Goal: Task Accomplishment & Management: Manage account settings

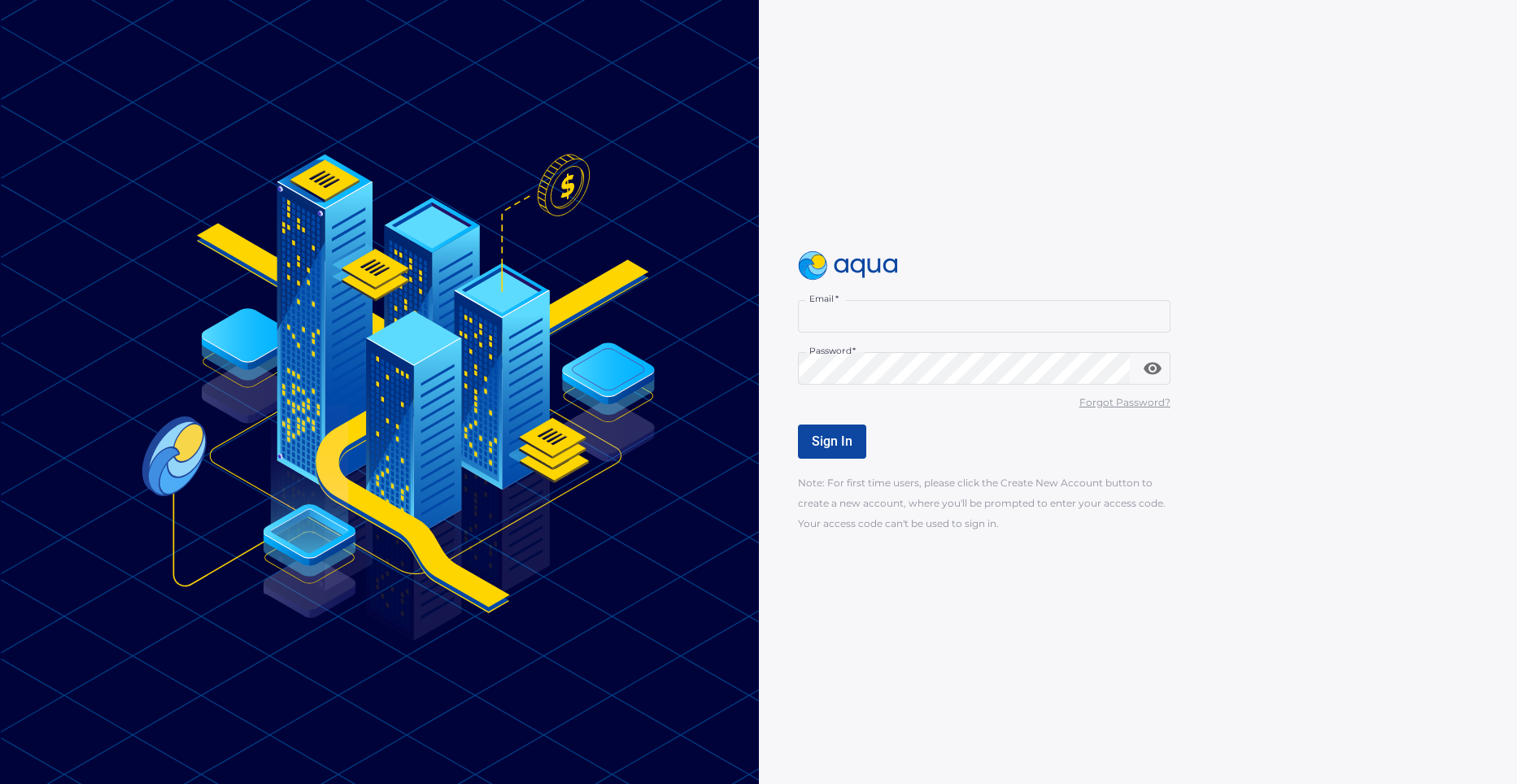
type input "**********"
click at [832, 450] on button "Sign In" at bounding box center [831, 442] width 68 height 34
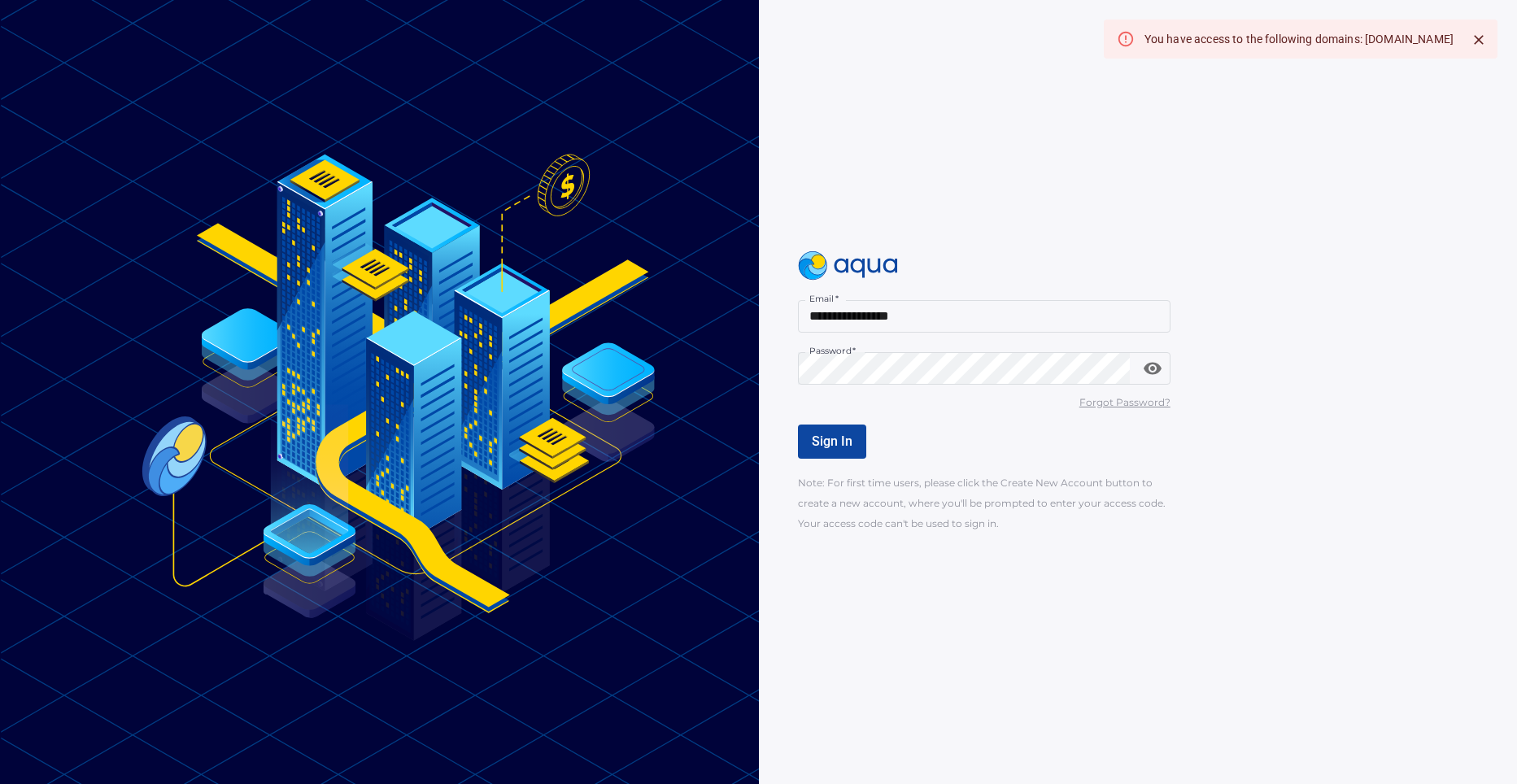
click at [1244, 431] on div "Sign In" at bounding box center [1171, 442] width 746 height 34
click at [1203, 43] on div "You have access to the following domains: florencecapital.investwithaqua.com" at bounding box center [1300, 39] width 309 height 30
click at [822, 449] on button "Sign In" at bounding box center [831, 442] width 68 height 34
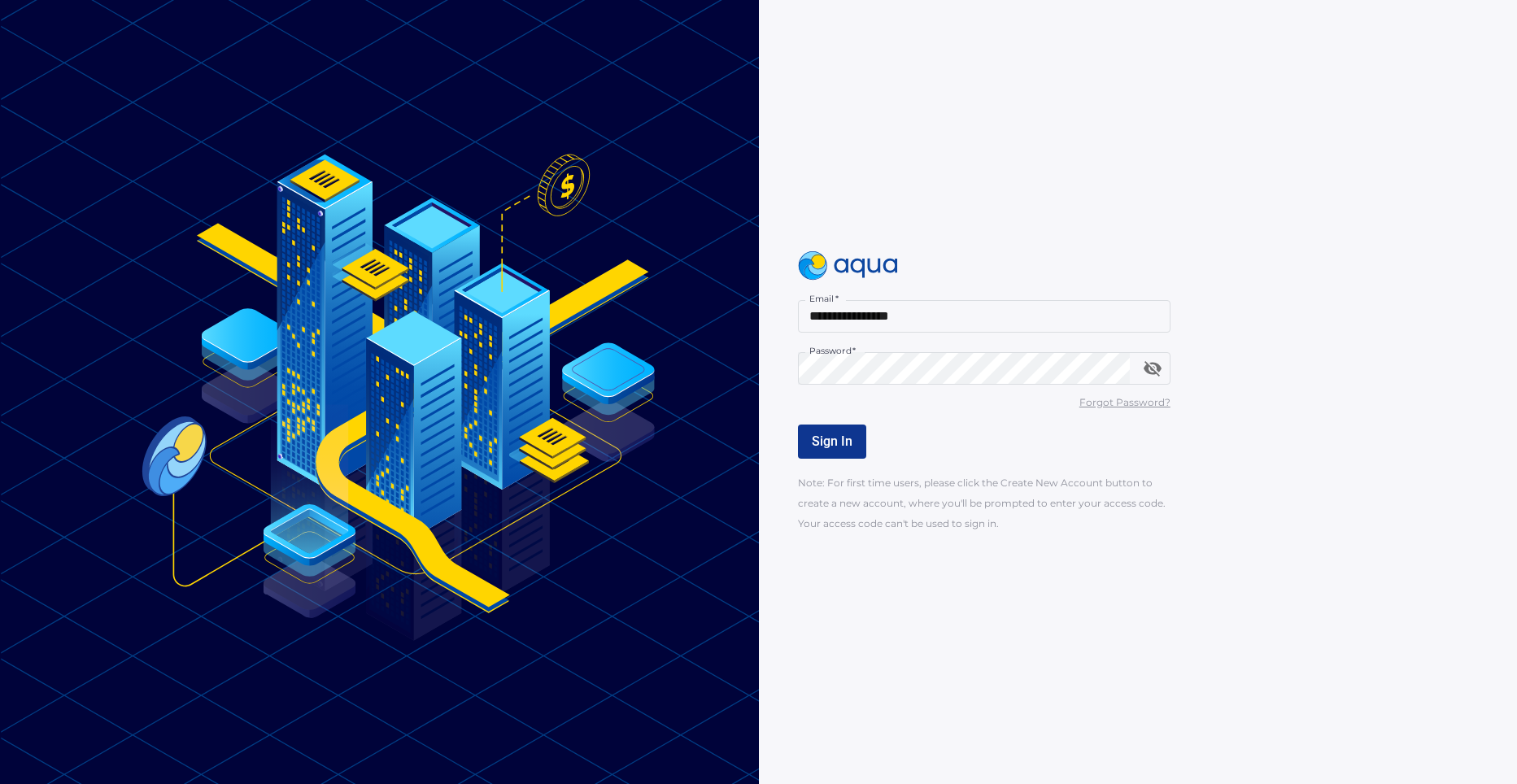
click at [1106, 401] on u "Forgot Password?" at bounding box center [1124, 402] width 91 height 12
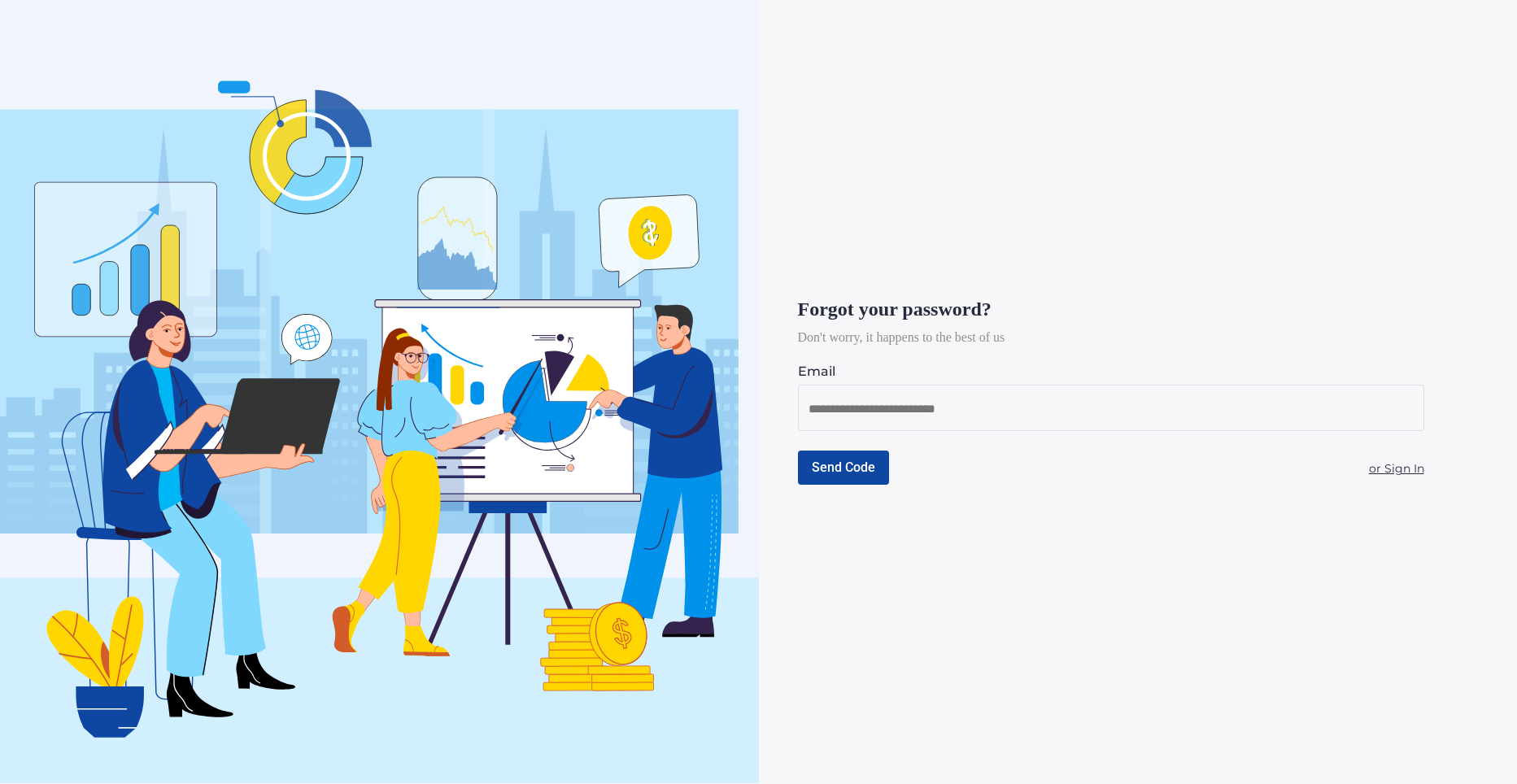
click at [795, 397] on div "Forgot your password? Don't worry, it happens to the best of us Email Send Code…" at bounding box center [1139, 392] width 759 height 784
click at [842, 405] on input at bounding box center [1111, 409] width 605 height 21
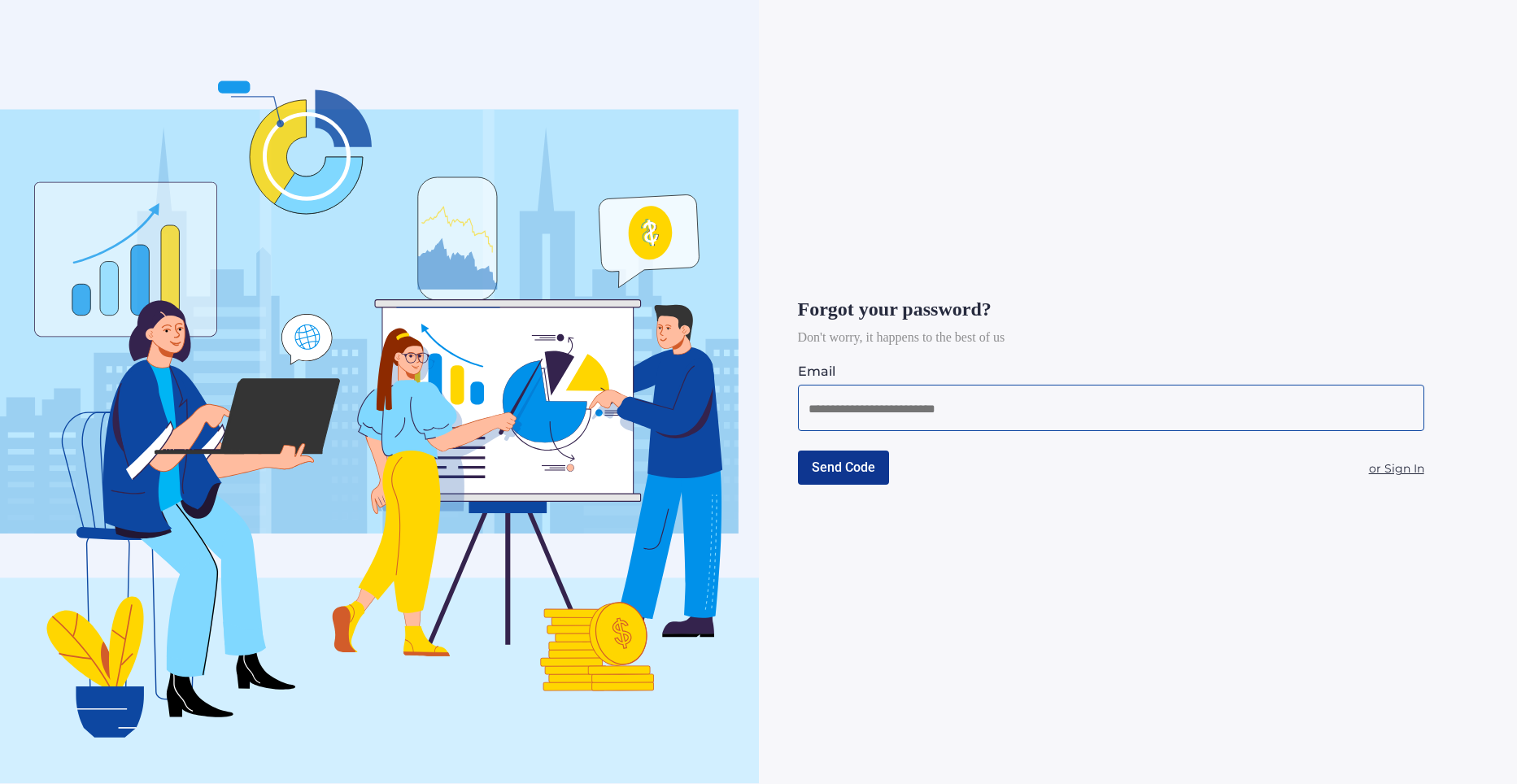
type input "**********"
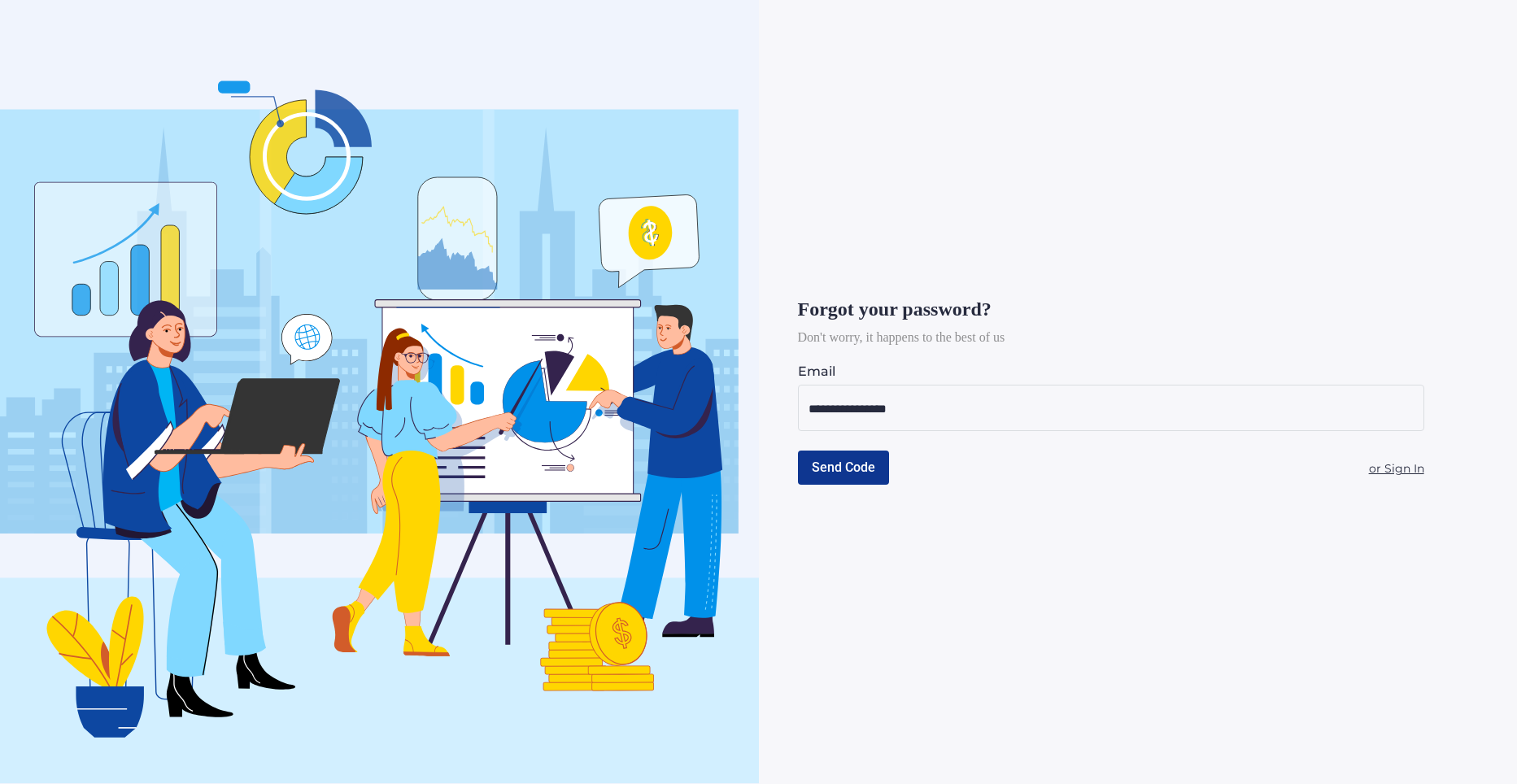
click at [829, 465] on span "Send Code" at bounding box center [843, 467] width 64 height 16
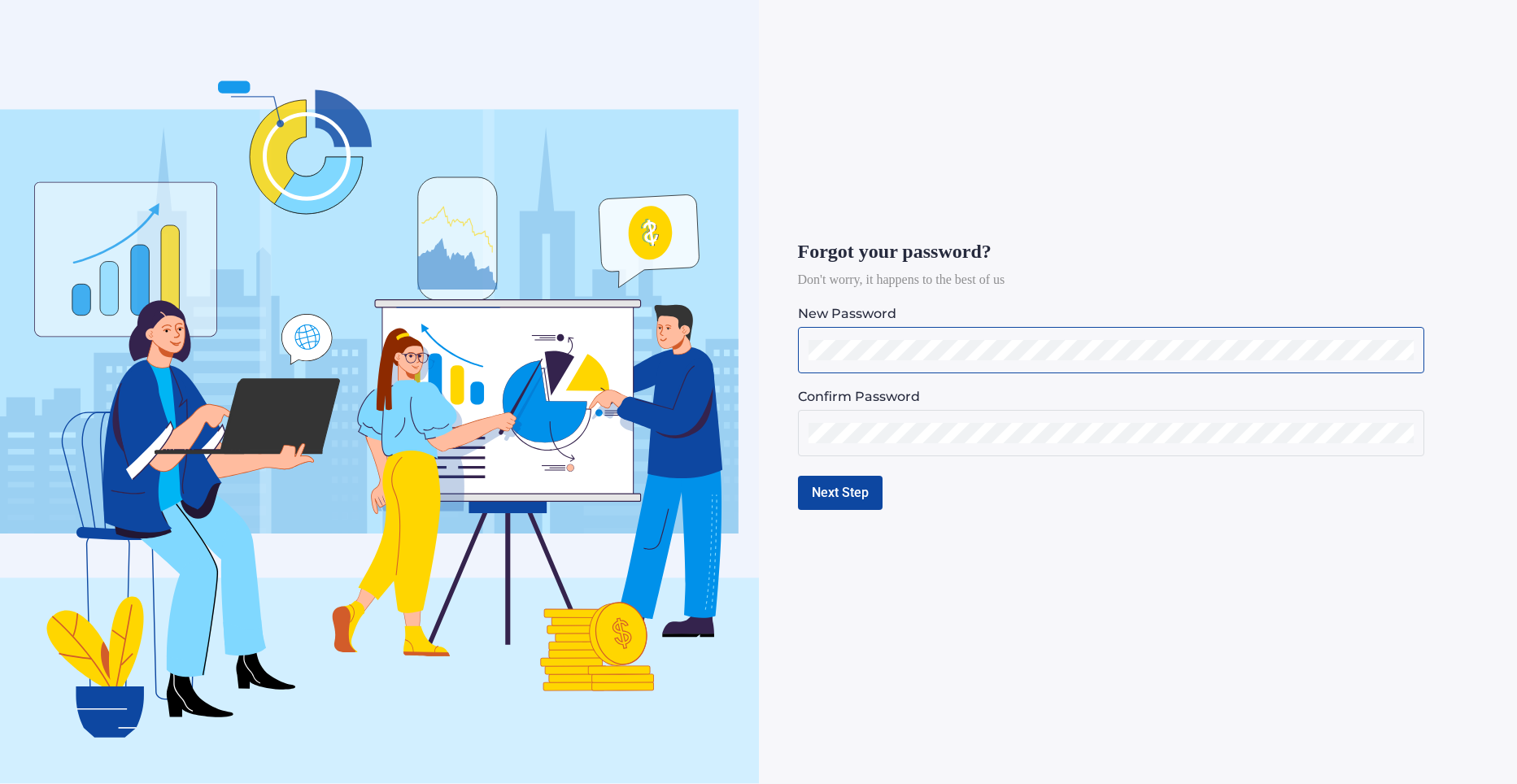
click at [828, 423] on div at bounding box center [1111, 433] width 605 height 21
click at [829, 492] on button "Next Step" at bounding box center [840, 493] width 85 height 34
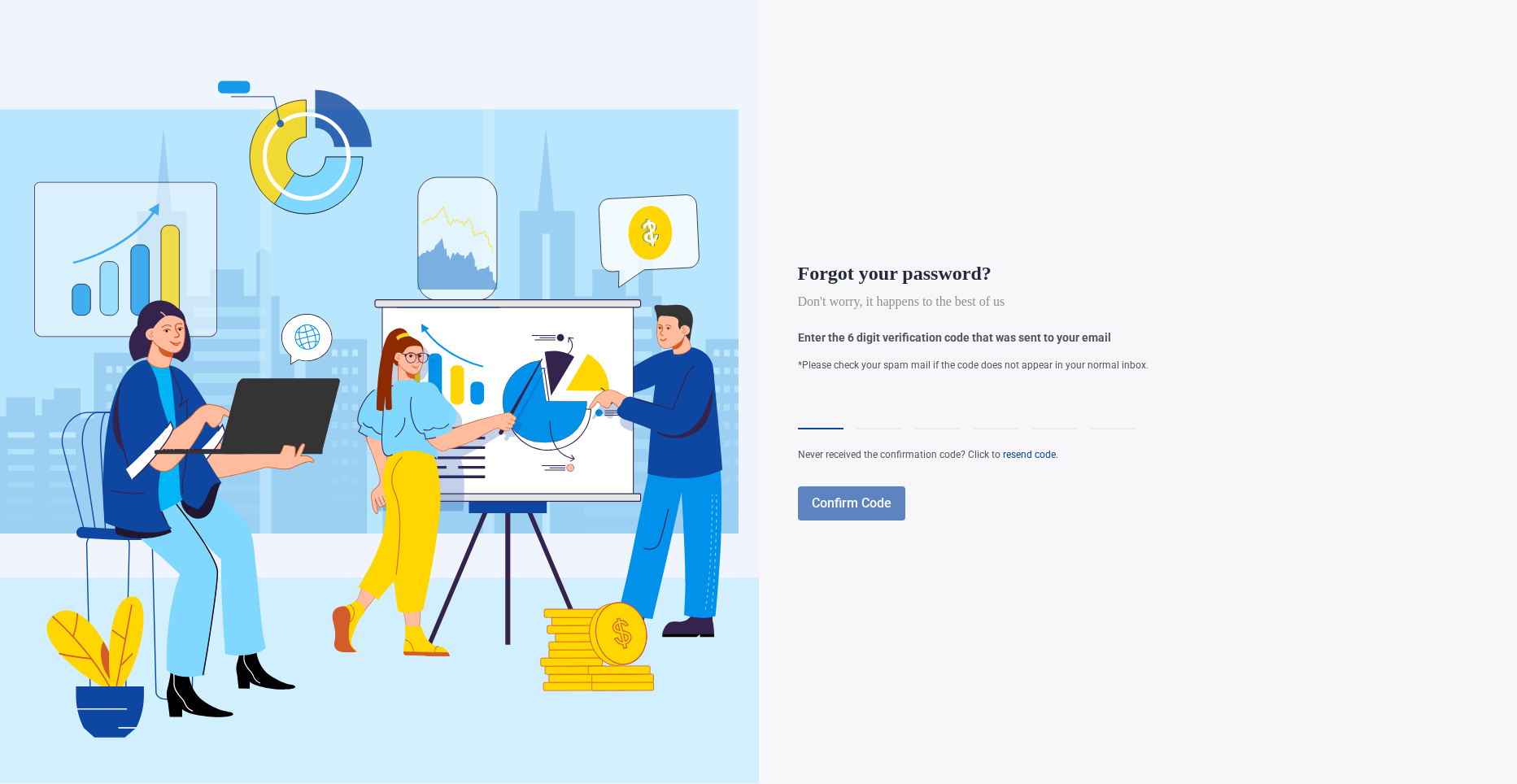
click at [808, 413] on div at bounding box center [820, 406] width 45 height 45
type input "*"
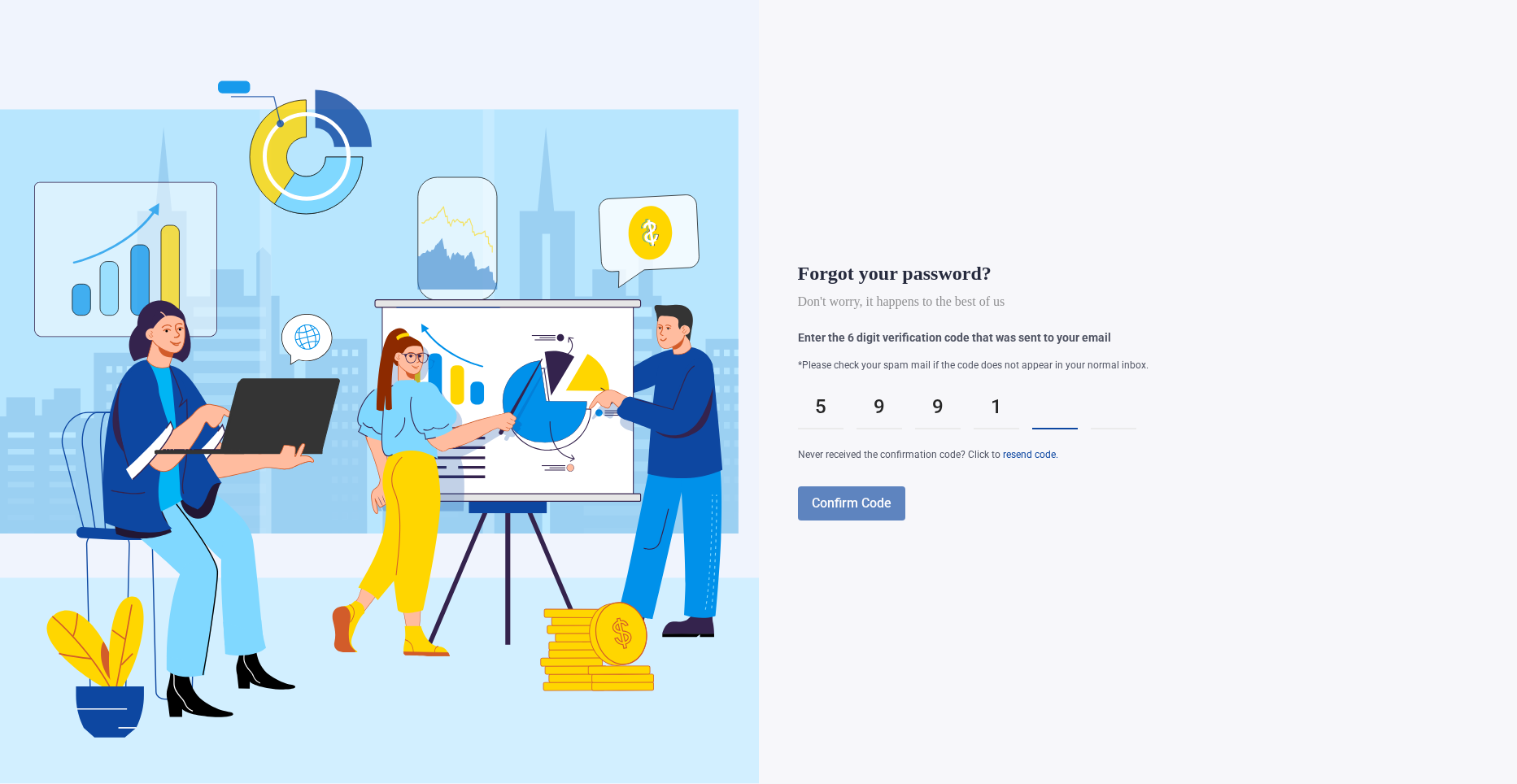
type input "*"
click at [856, 496] on span "Confirm Code" at bounding box center [851, 504] width 80 height 16
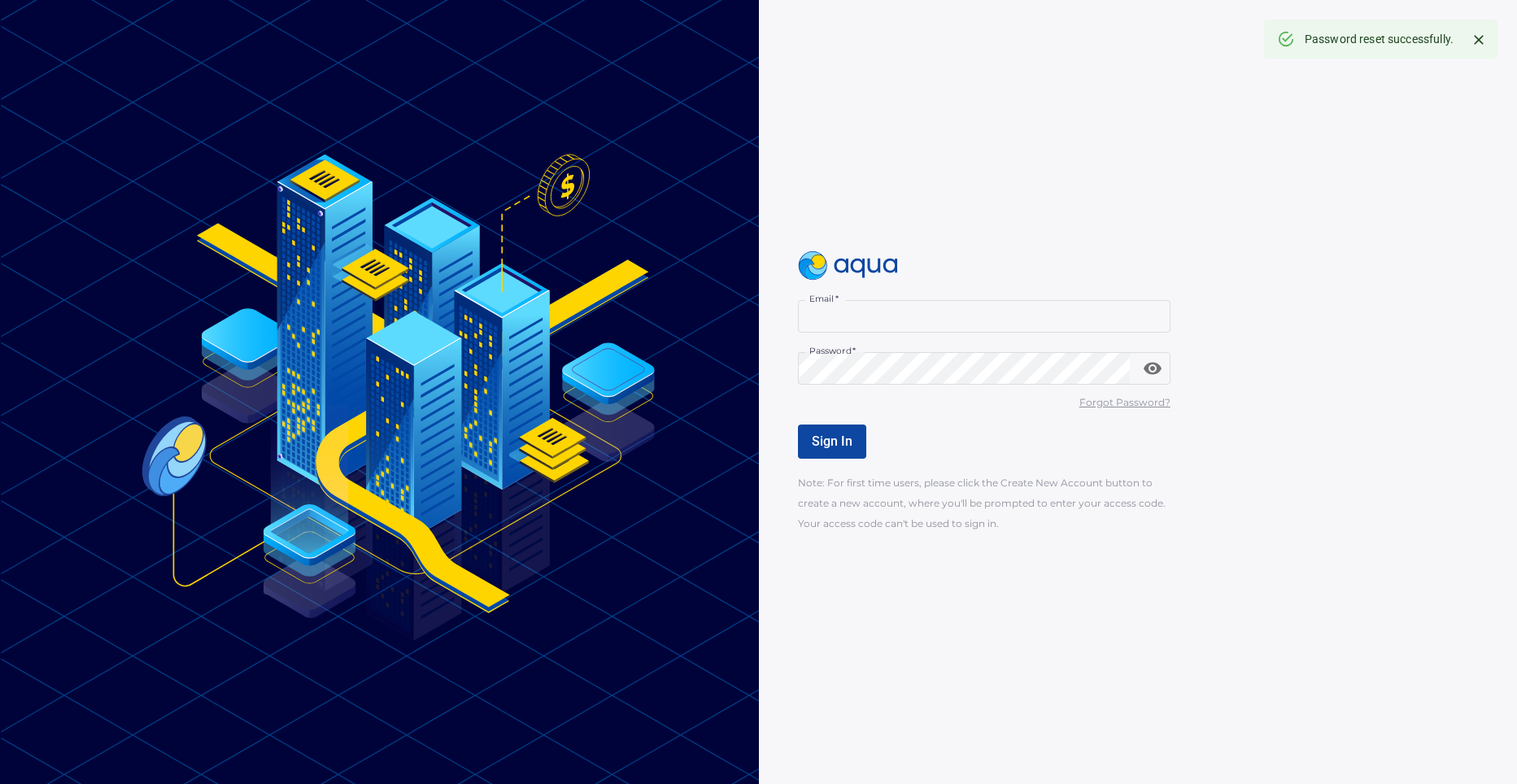
type input "**********"
click at [840, 436] on span "Sign In" at bounding box center [831, 442] width 40 height 16
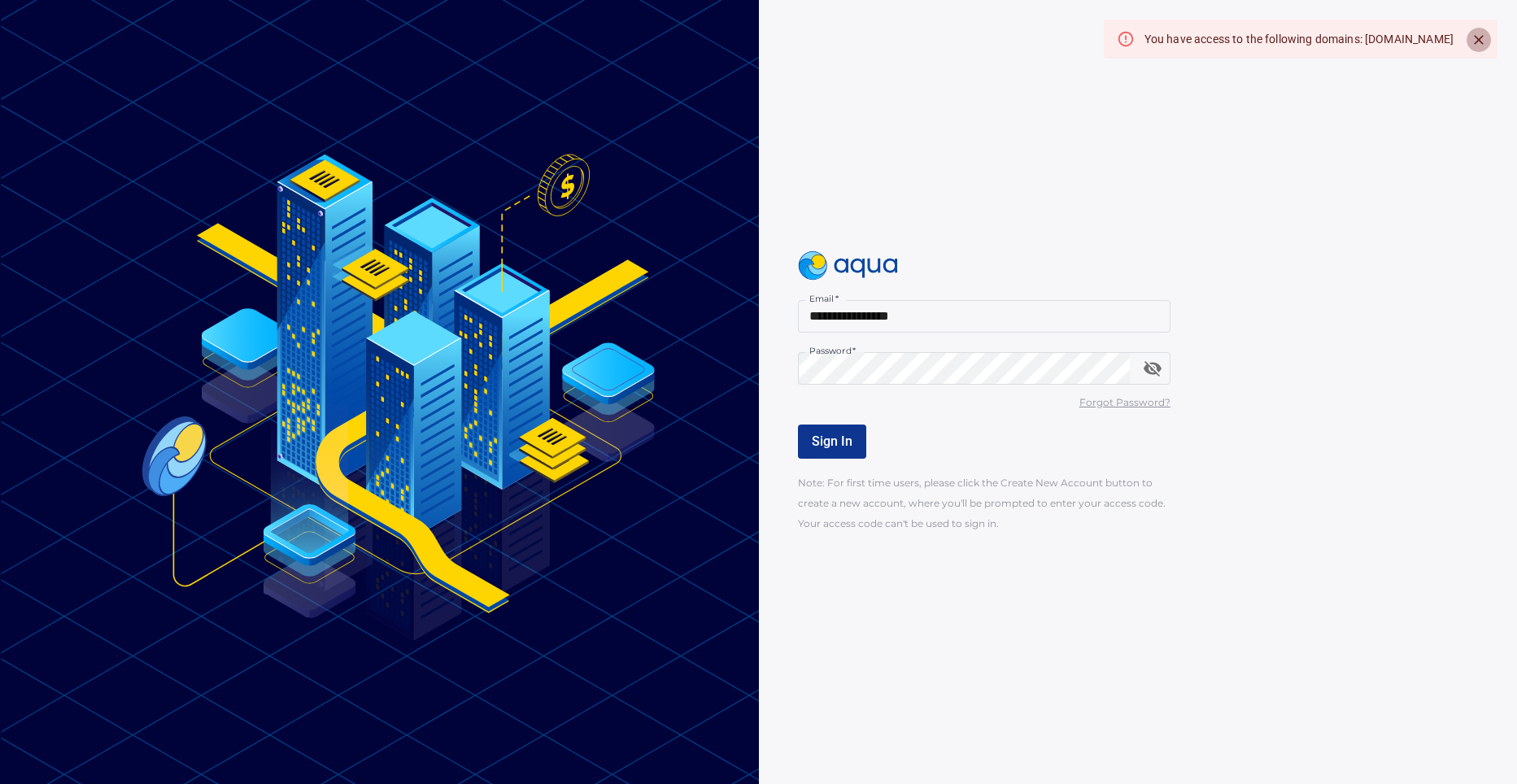
click at [1482, 43] on icon "Close" at bounding box center [1480, 40] width 10 height 10
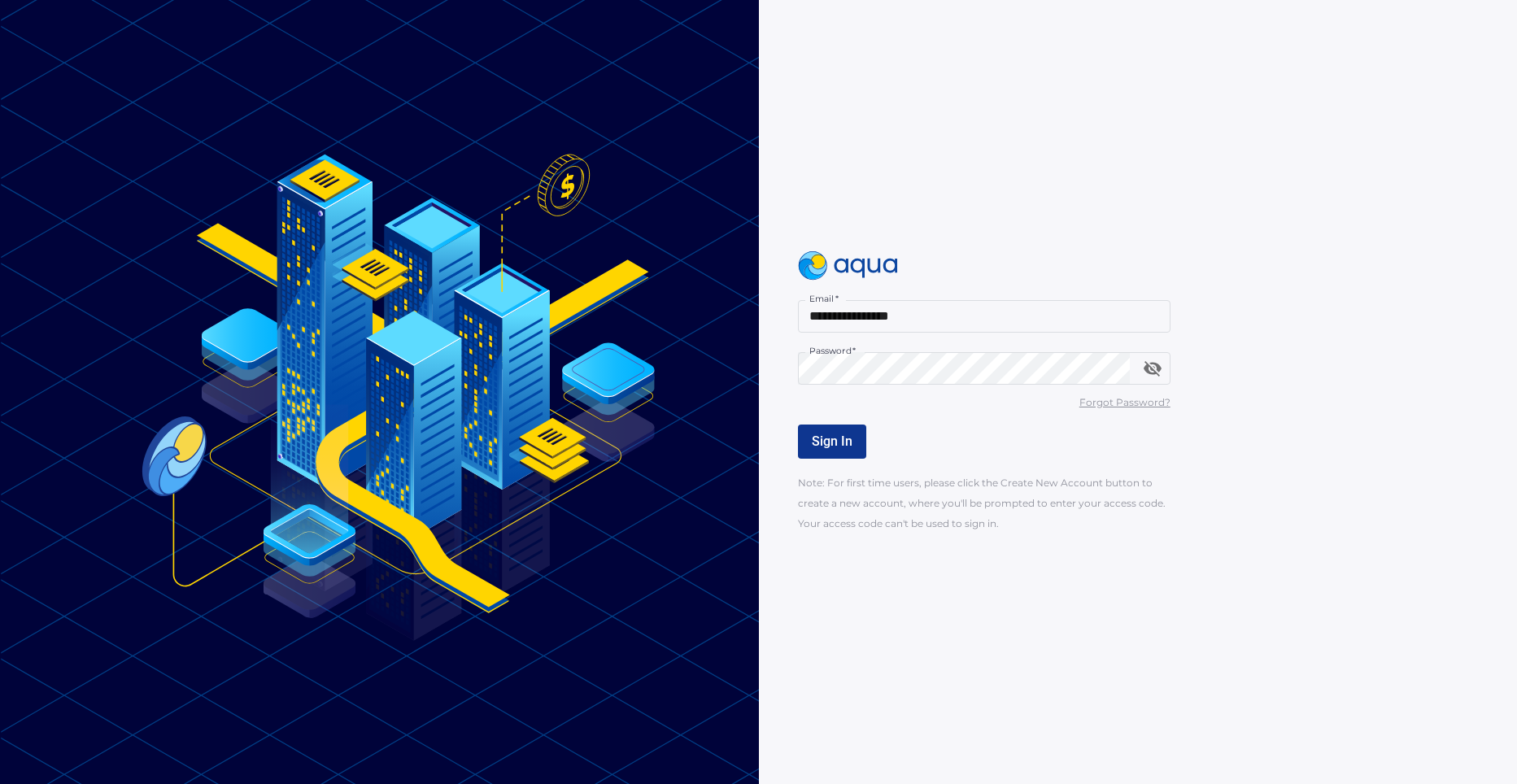
click at [825, 435] on span "Sign In" at bounding box center [831, 442] width 40 height 16
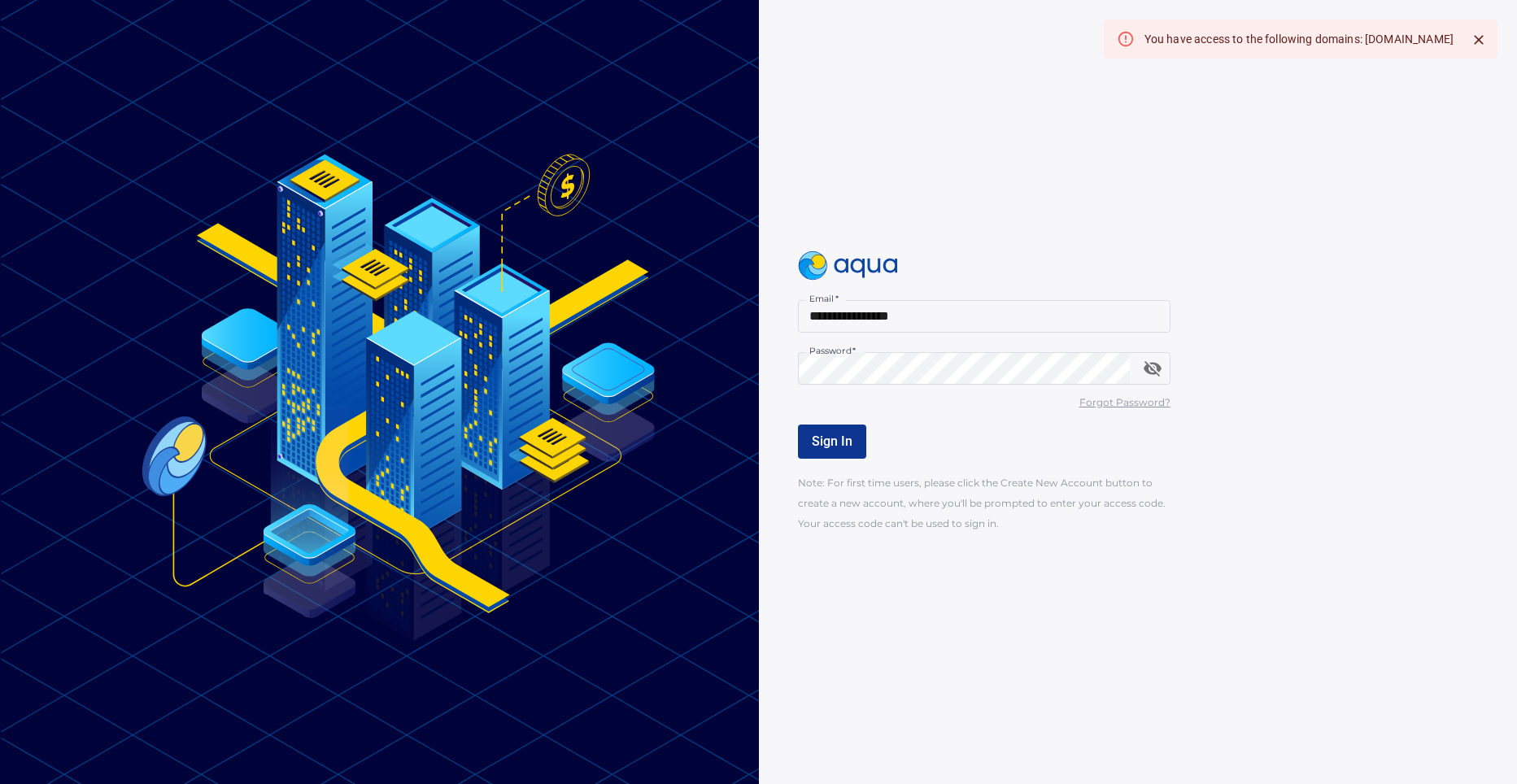
click at [1118, 39] on icon at bounding box center [1126, 39] width 18 height 18
click at [1195, 48] on div "You have access to the following domains: florencecapital.investwithaqua.com" at bounding box center [1300, 39] width 309 height 30
click at [1407, 42] on div "You have access to the following domains: florencecapital.investwithaqua.com" at bounding box center [1300, 39] width 309 height 30
drag, startPoint x: 1453, startPoint y: 33, endPoint x: 1269, endPoint y: 31, distance: 184.0
click at [1269, 31] on div "You have access to the following domains: florencecapital.investwithaqua.com" at bounding box center [1300, 39] width 309 height 30
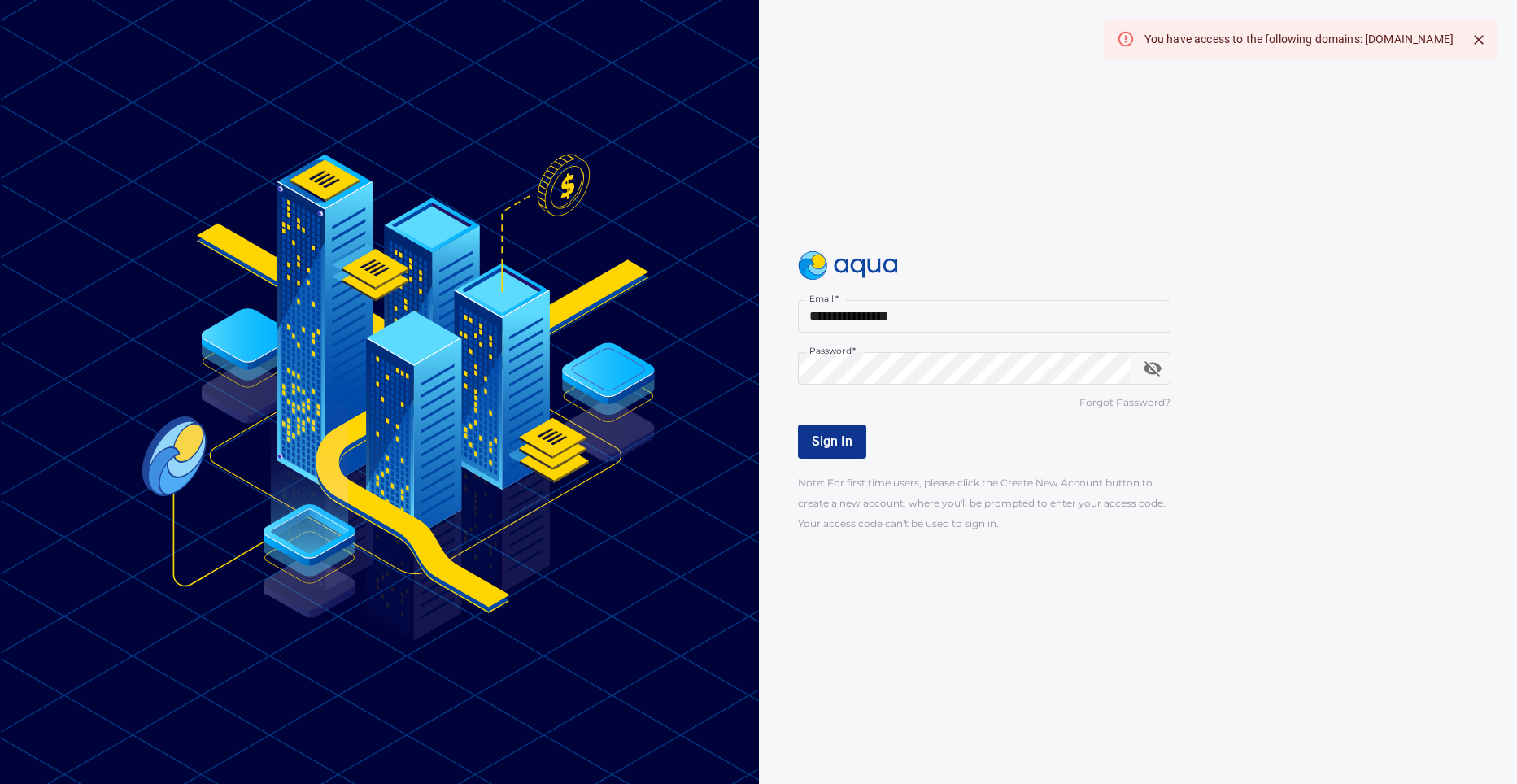
copy div "florencecapital.investwithaqua.com"
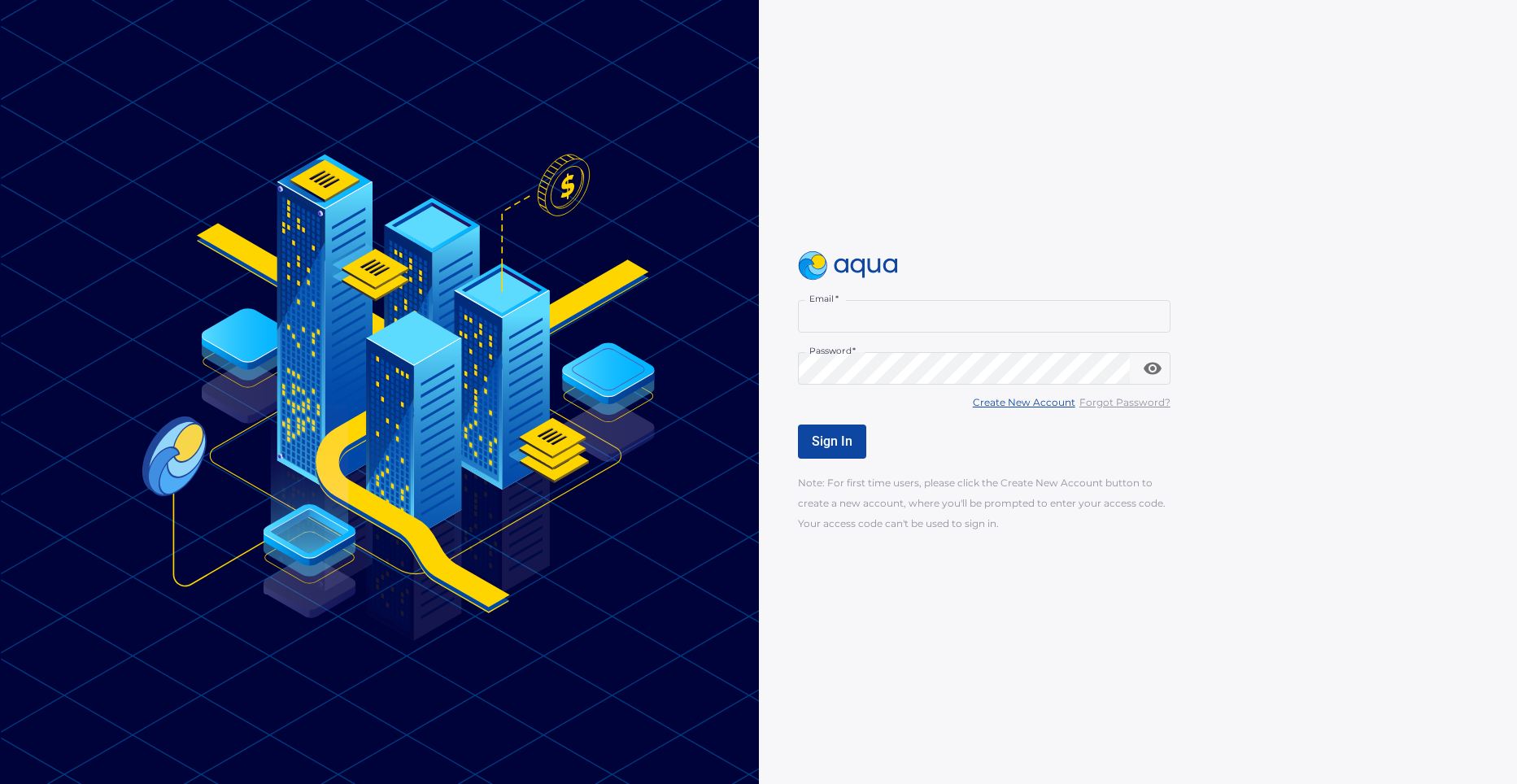
type input "**********"
click at [852, 451] on button "Sign In" at bounding box center [831, 442] width 68 height 34
click at [852, 451] on div "Sign In" at bounding box center [984, 442] width 373 height 34
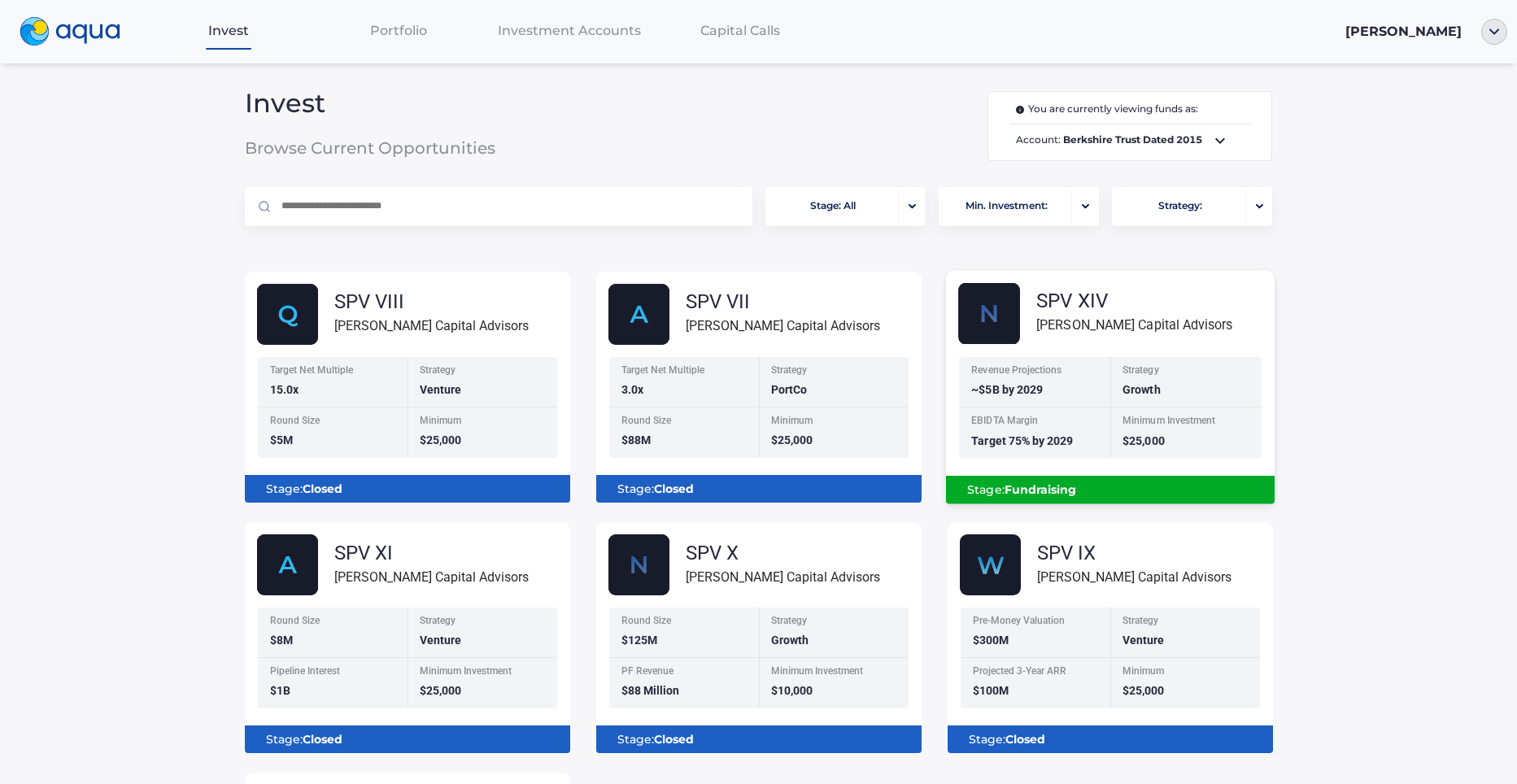
scroll to position [82, 0]
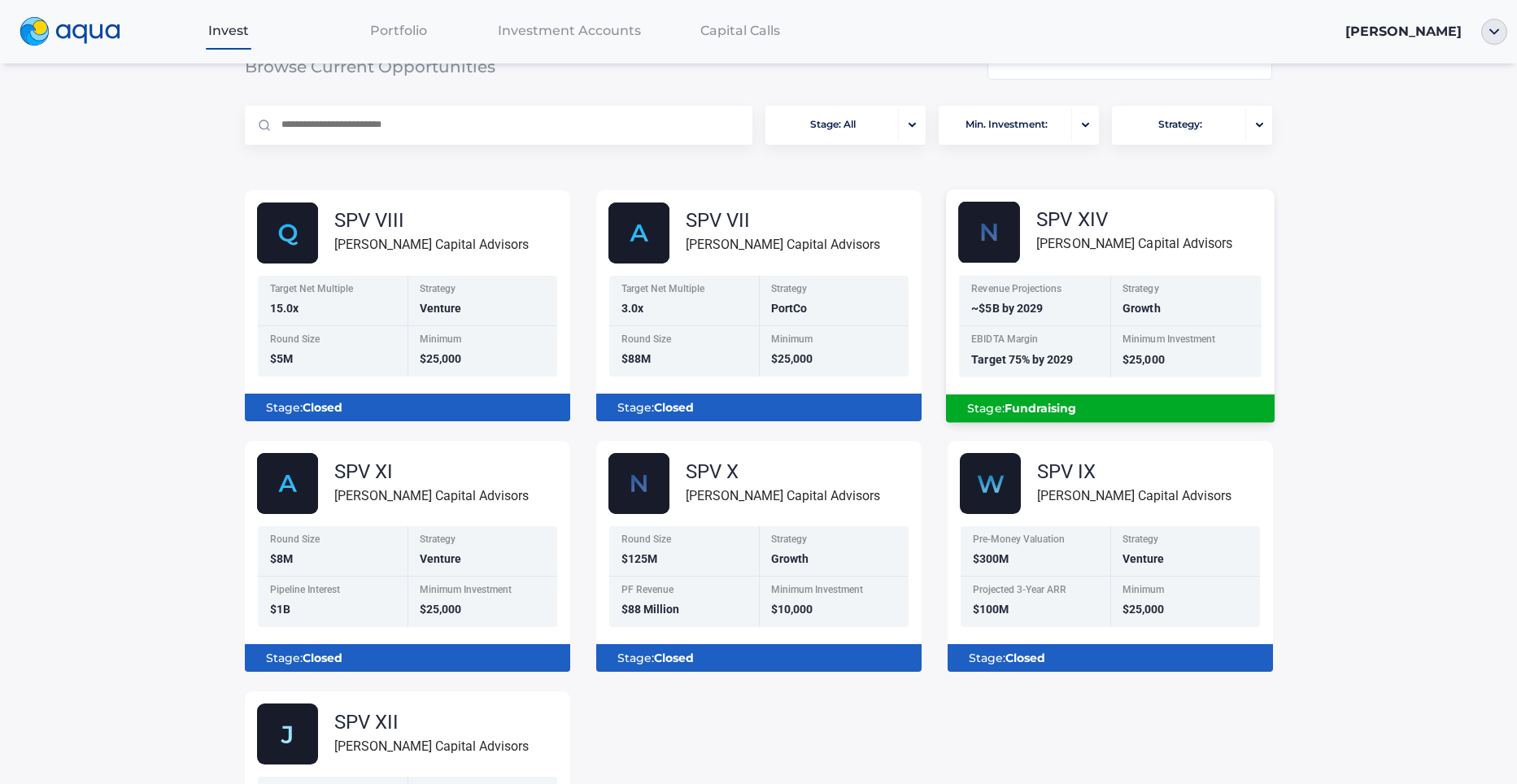
click at [1053, 407] on b "Fundraising" at bounding box center [1041, 408] width 73 height 15
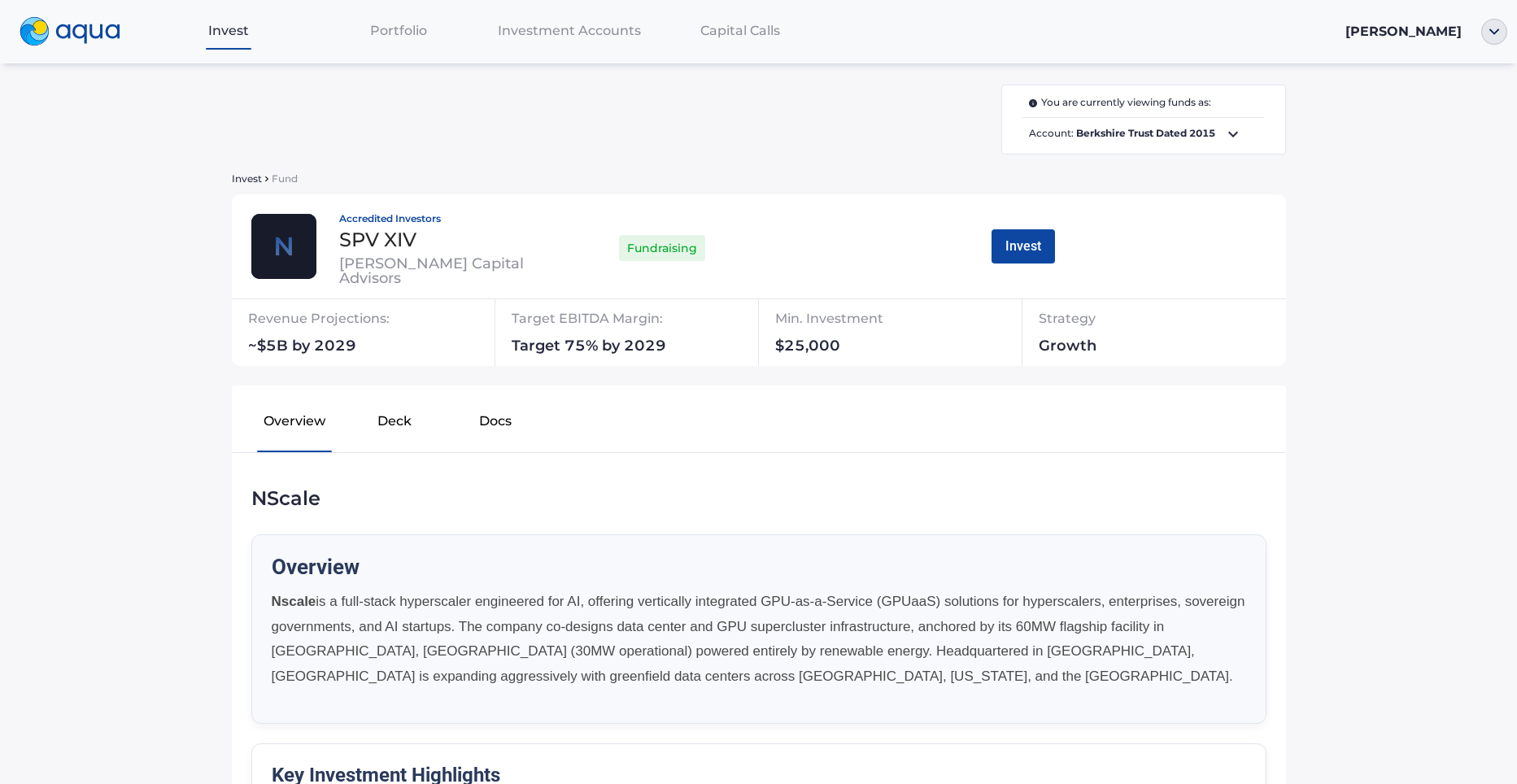
click at [1214, 136] on span "Account: Berkshire Trust Dated 2015" at bounding box center [1144, 135] width 242 height 20
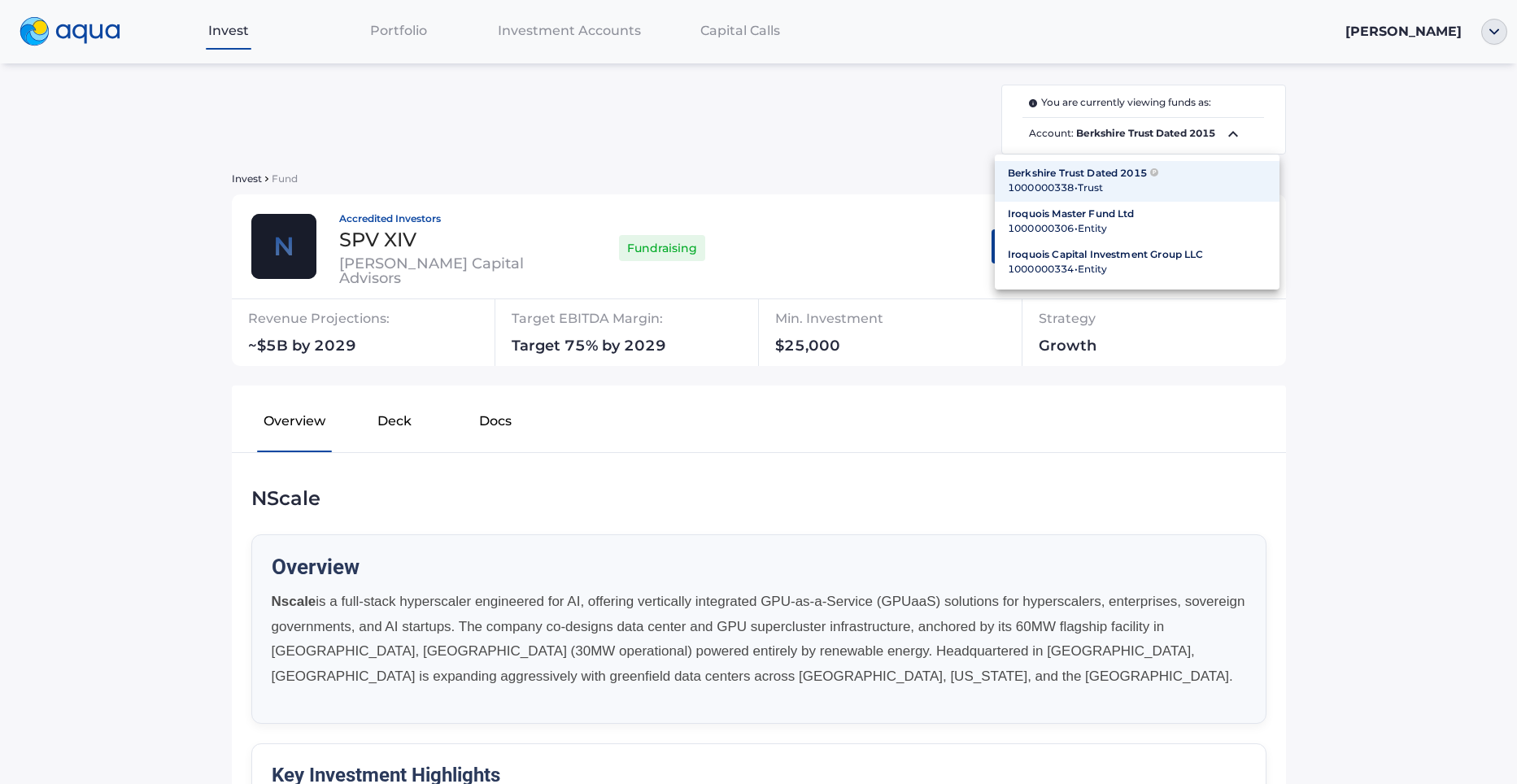
click at [590, 30] on div at bounding box center [758, 392] width 1517 height 784
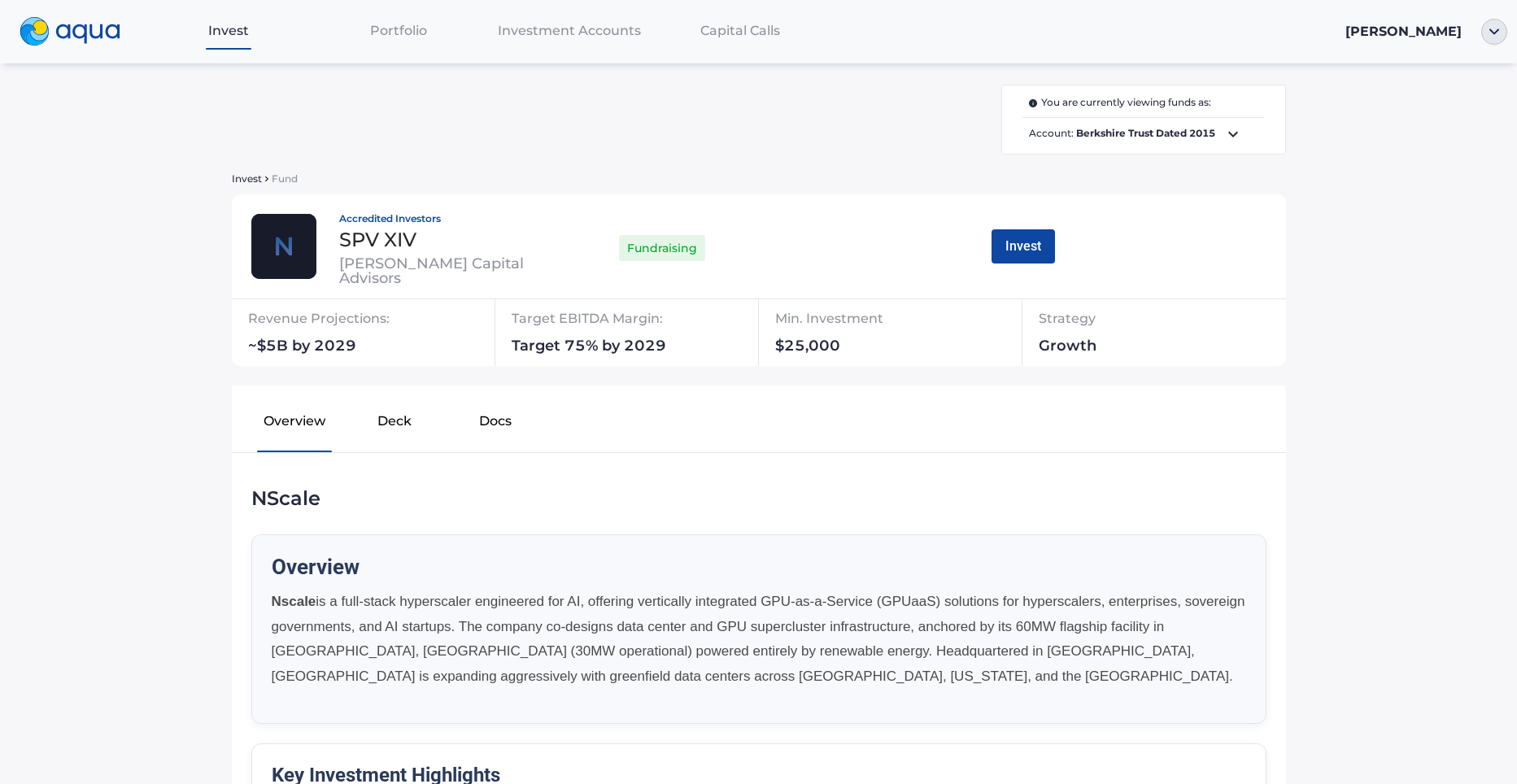
click at [582, 37] on span "Investment Accounts" at bounding box center [570, 30] width 144 height 16
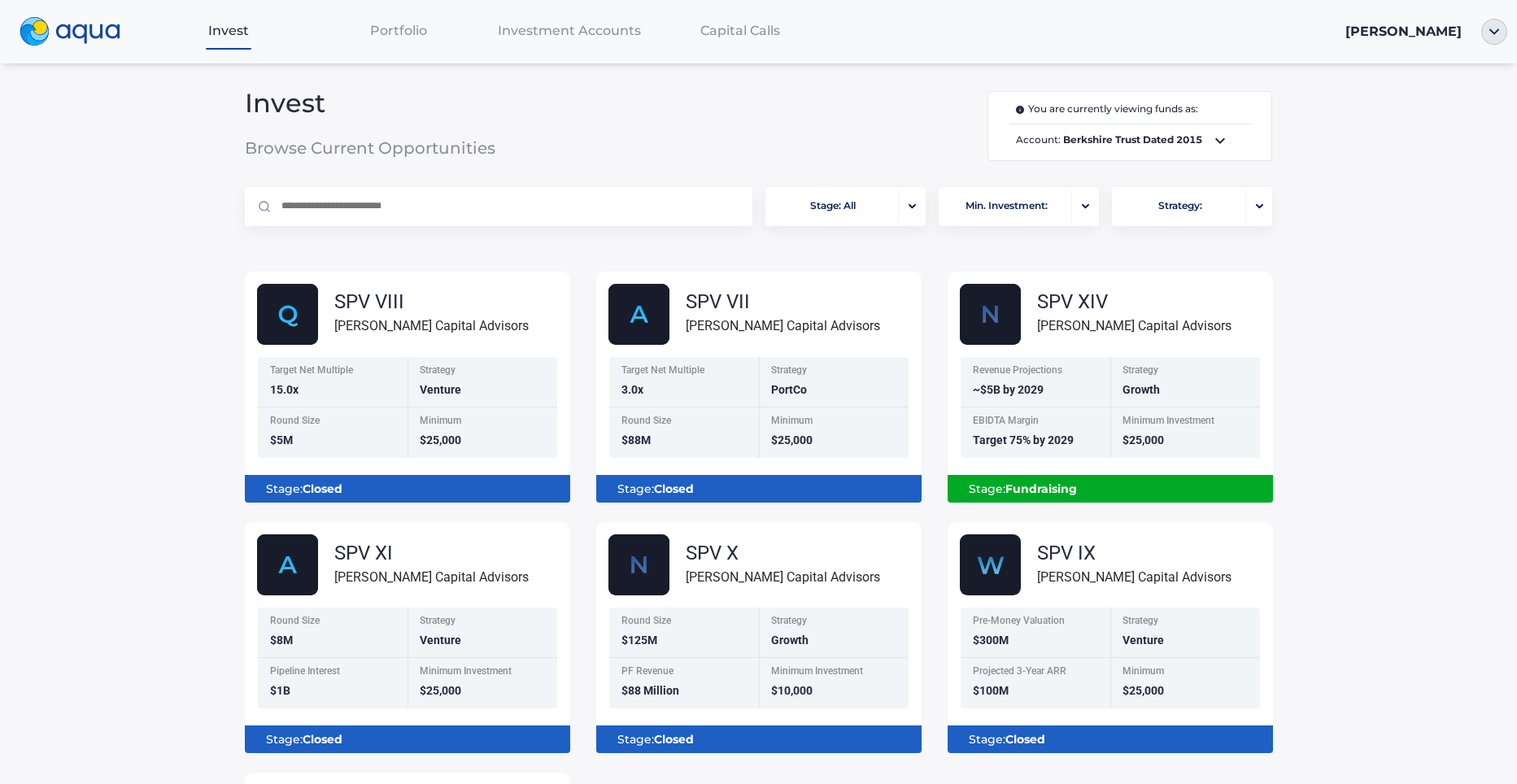
click at [1144, 144] on b "Berkshire Trust Dated 2015" at bounding box center [1132, 140] width 139 height 12
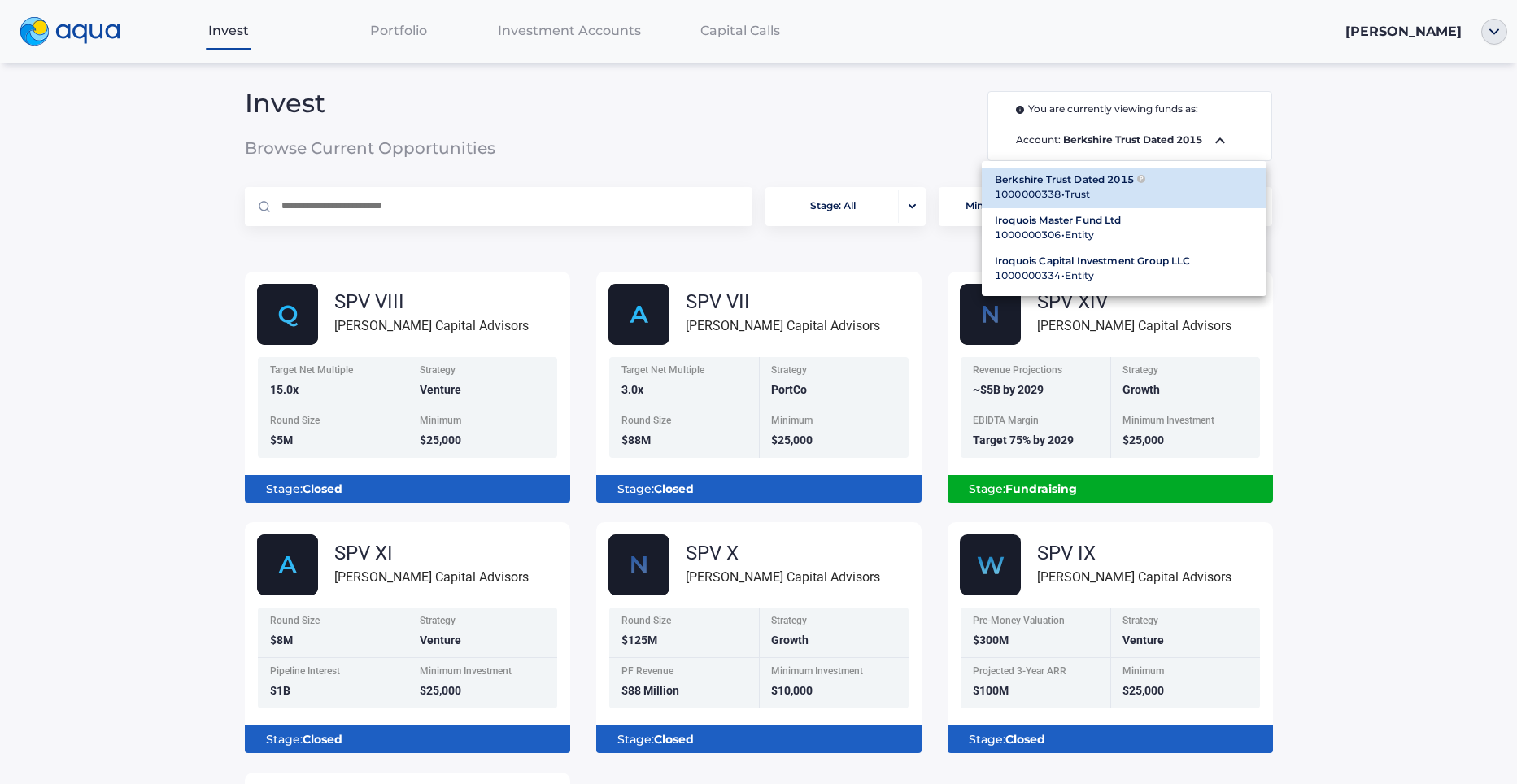
click at [1052, 220] on div "Iroquois Master Fund Ltd" at bounding box center [1123, 220] width 259 height 15
